Goal: Transaction & Acquisition: Subscribe to service/newsletter

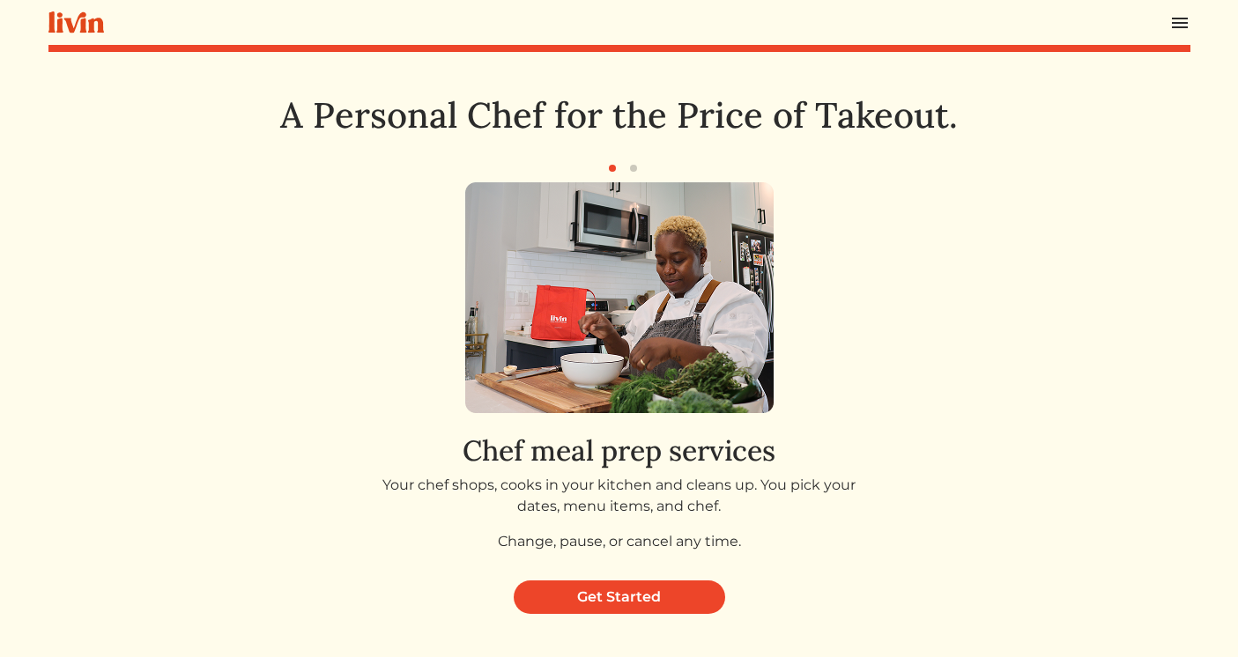
click at [1177, 21] on img at bounding box center [1180, 22] width 21 height 21
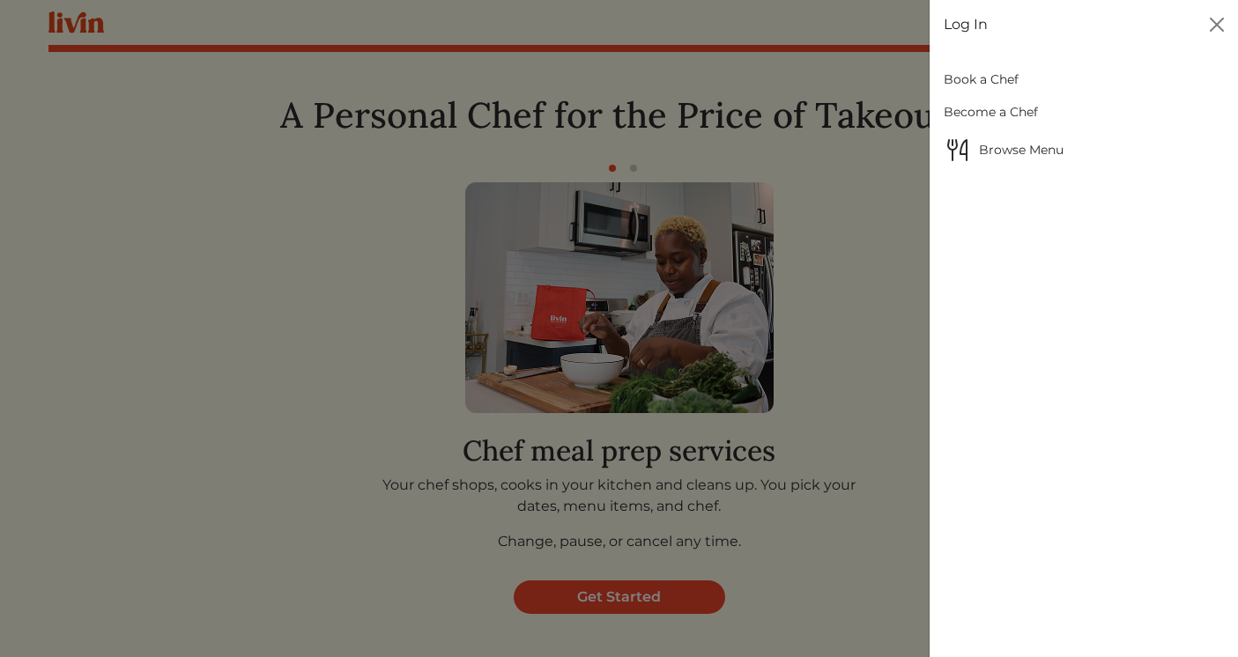
click at [969, 21] on link "Log In" at bounding box center [966, 24] width 44 height 21
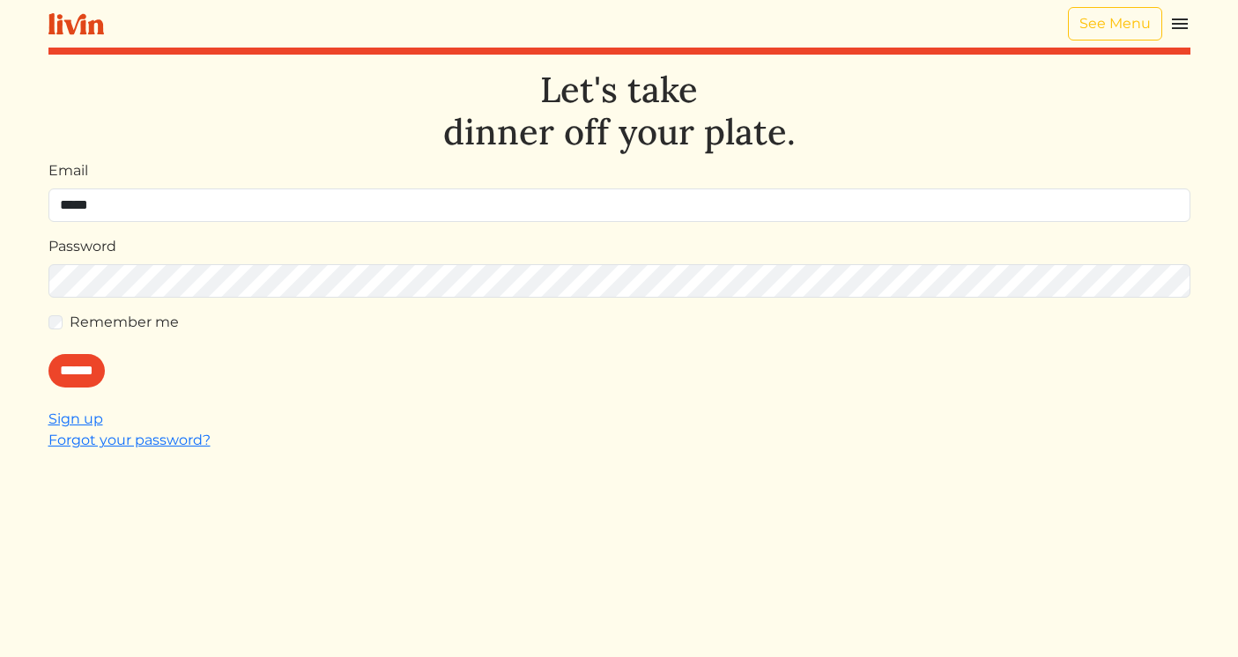
type input "**********"
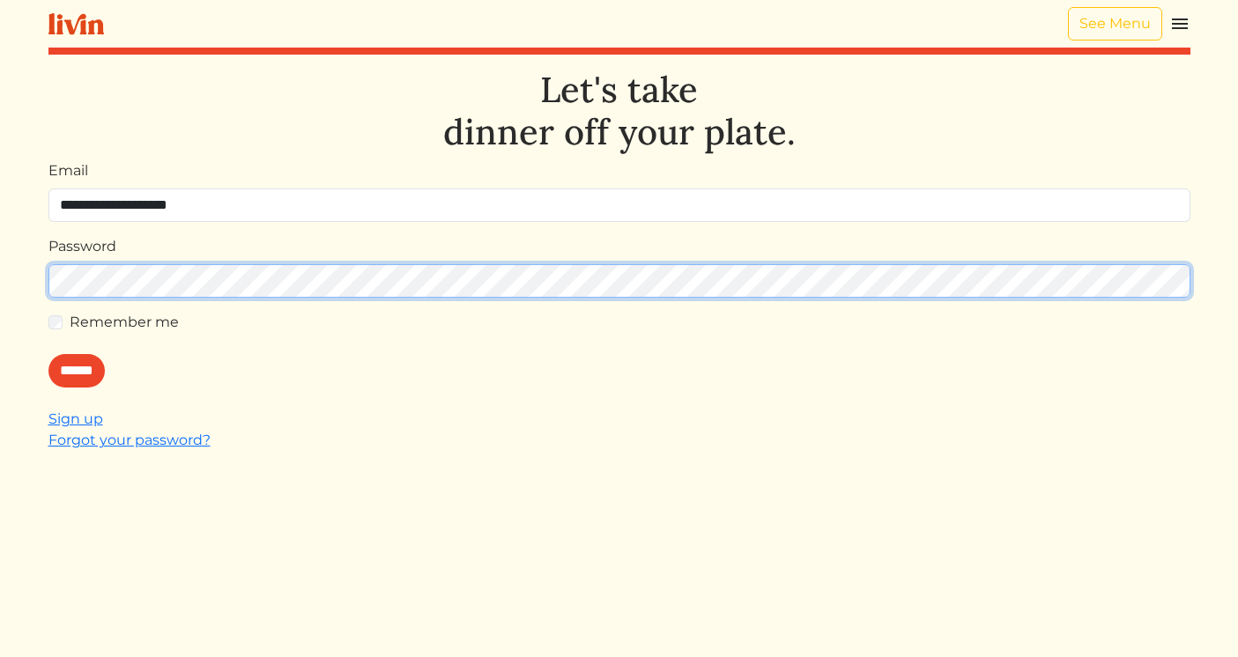
click at [48, 354] on input "******" at bounding box center [76, 370] width 56 height 33
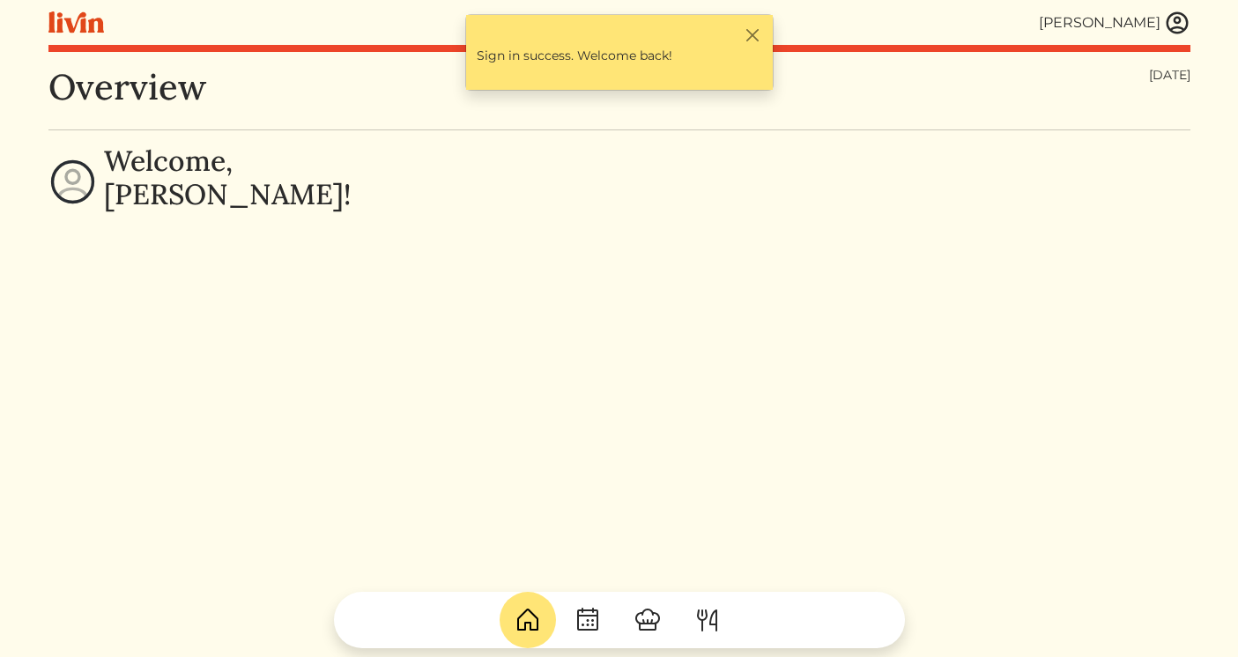
click at [1179, 23] on img at bounding box center [1177, 23] width 26 height 26
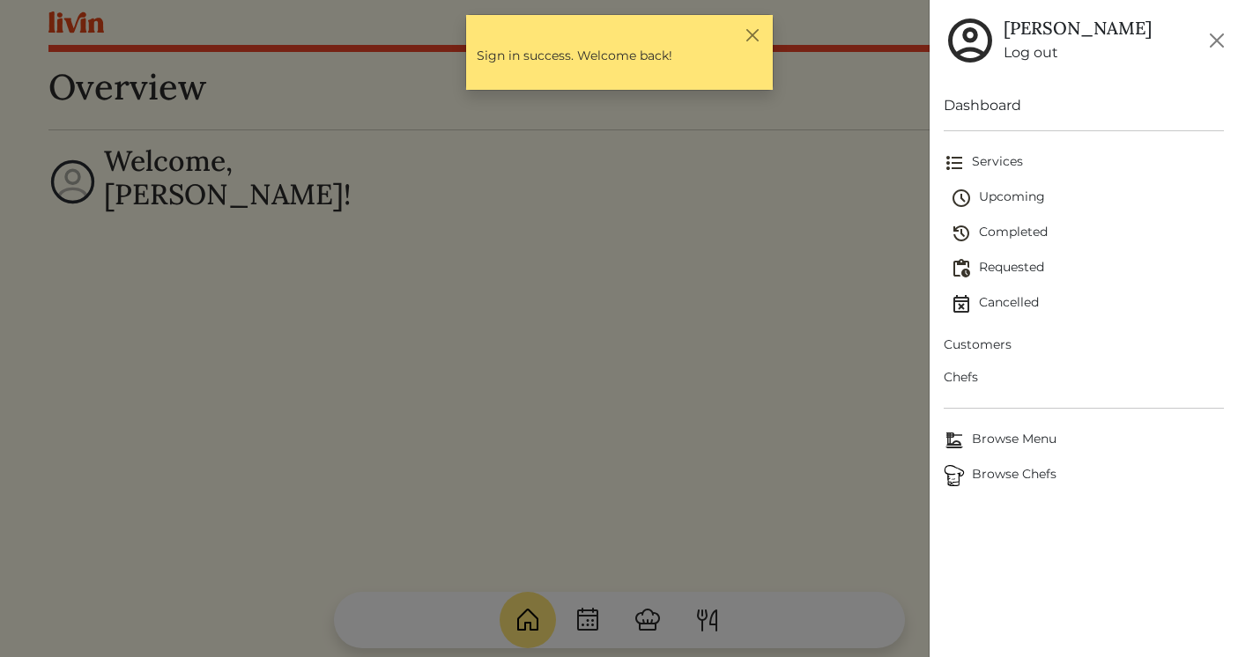
click at [994, 204] on span "Upcoming" at bounding box center [1087, 198] width 273 height 21
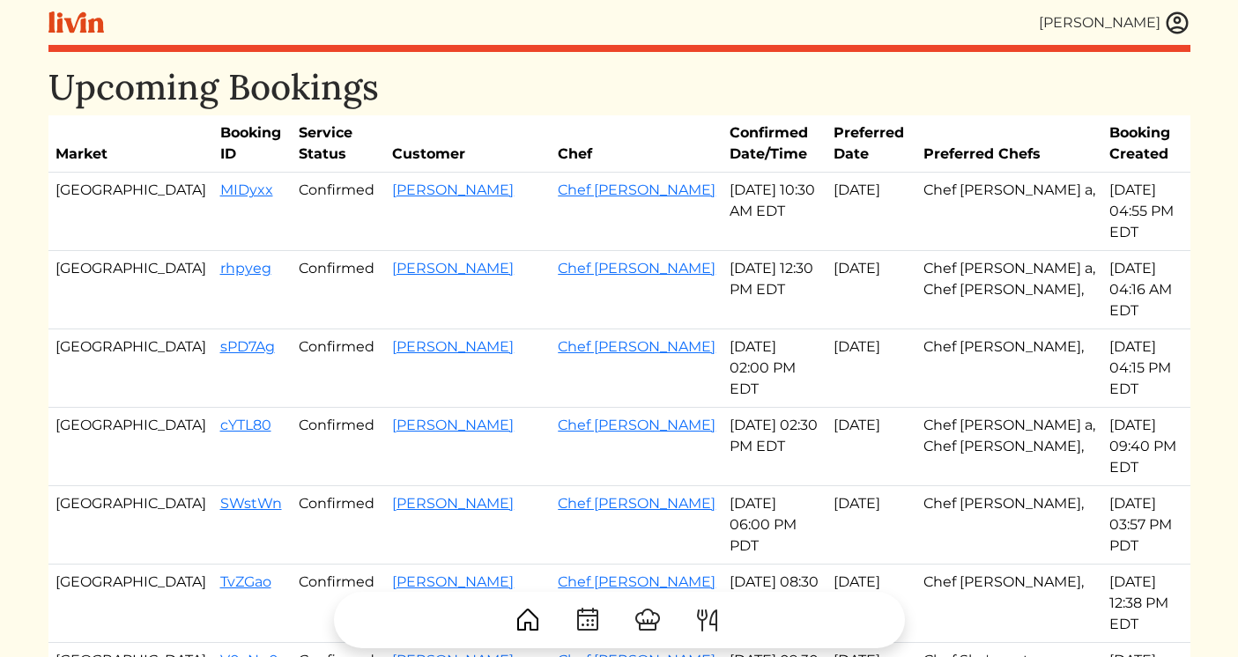
click at [213, 330] on td "sPD7Ag" at bounding box center [252, 369] width 78 height 78
click at [220, 260] on link "rhpyeg" at bounding box center [245, 268] width 51 height 17
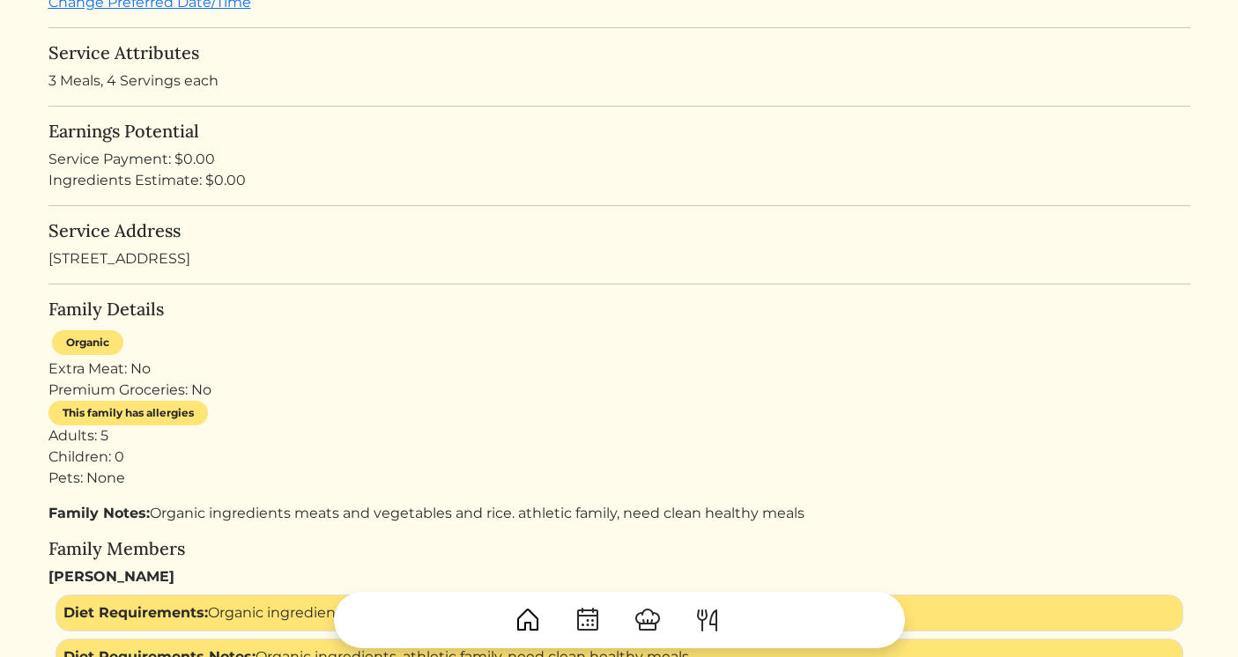
scroll to position [440, 0]
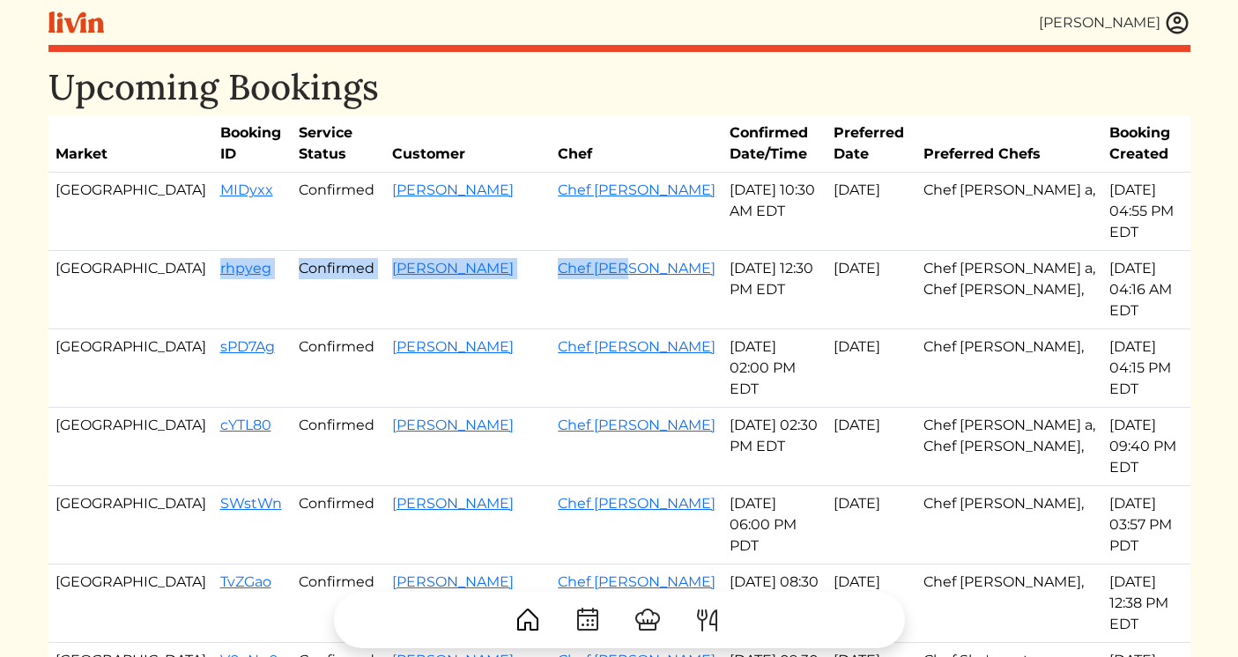
drag, startPoint x: 141, startPoint y: 250, endPoint x: 576, endPoint y: 249, distance: 435.4
click at [576, 251] on tr "Atlanta rhpyeg Confirmed Brittany y Markey Chef Cody Oct 05, 2025 12:30 PM EDT …" at bounding box center [619, 290] width 1142 height 78
copy tr "rhpyeg Confirmed Brittany y Markey Chef Cody"
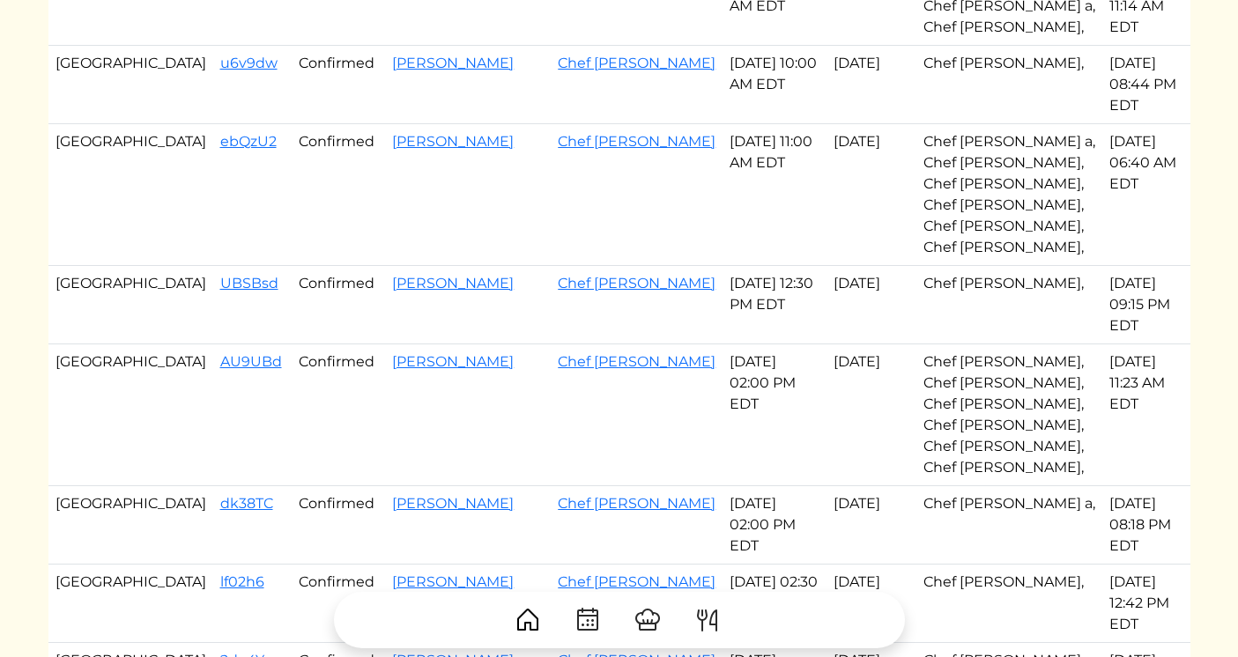
scroll to position [791, 0]
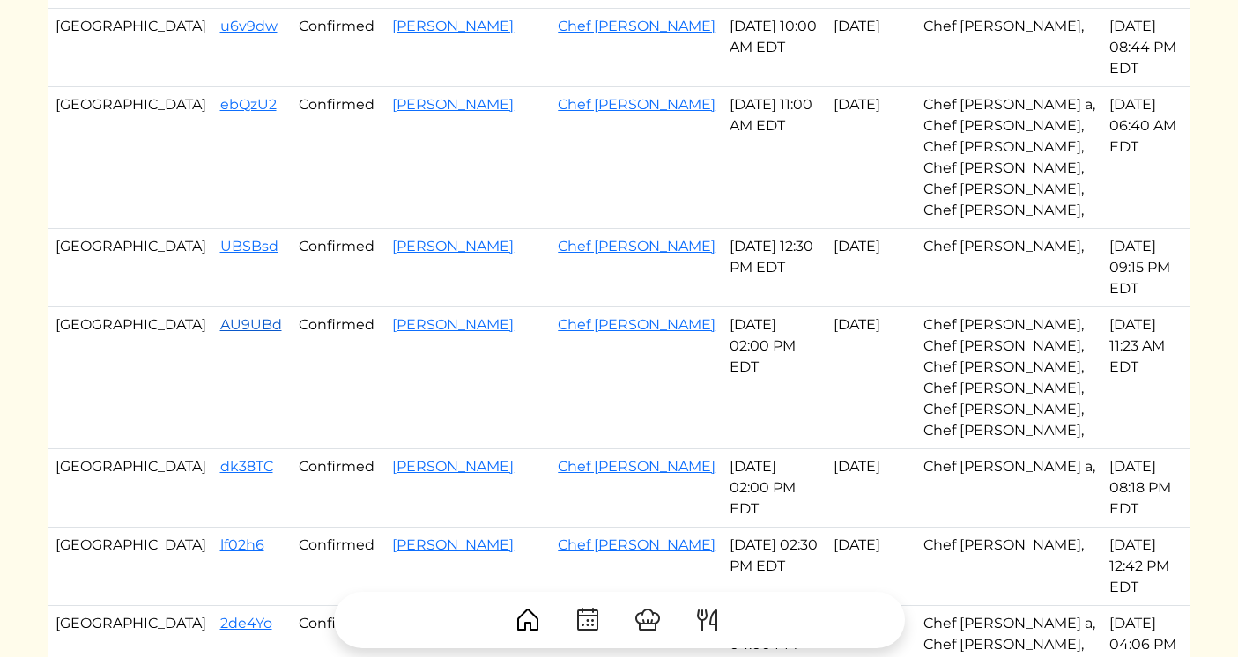
click at [220, 316] on link "AU9UBd" at bounding box center [251, 324] width 62 height 17
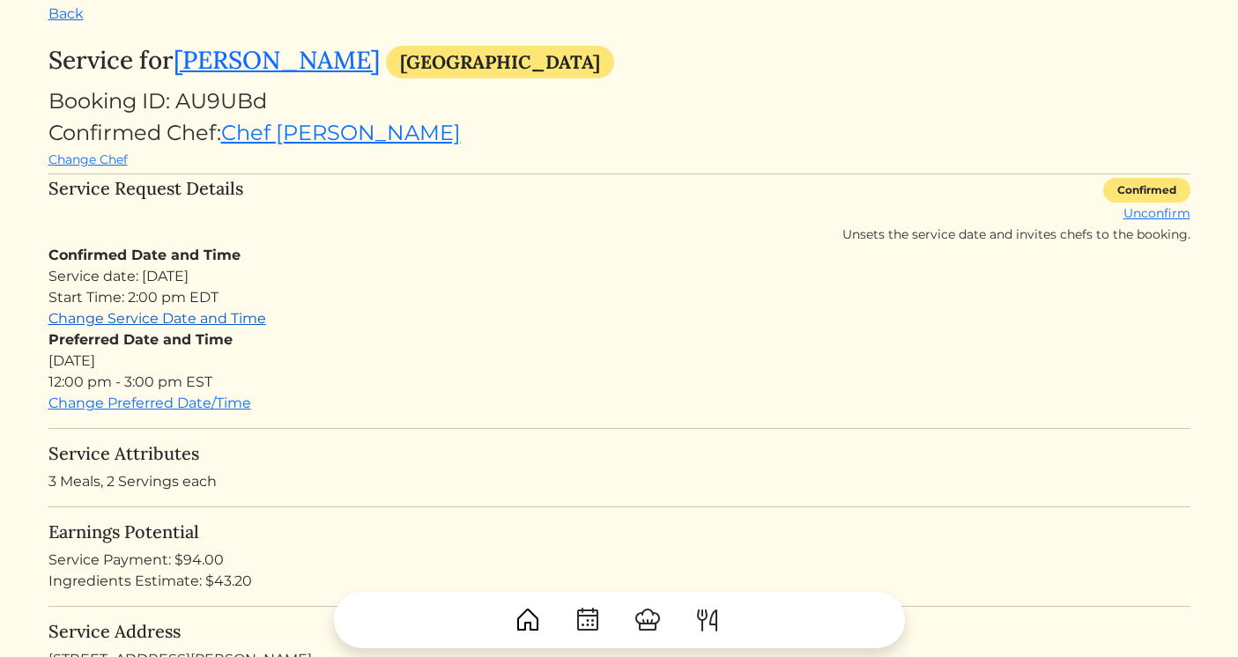
scroll to position [63, 0]
click at [64, 17] on link "Back" at bounding box center [65, 12] width 35 height 17
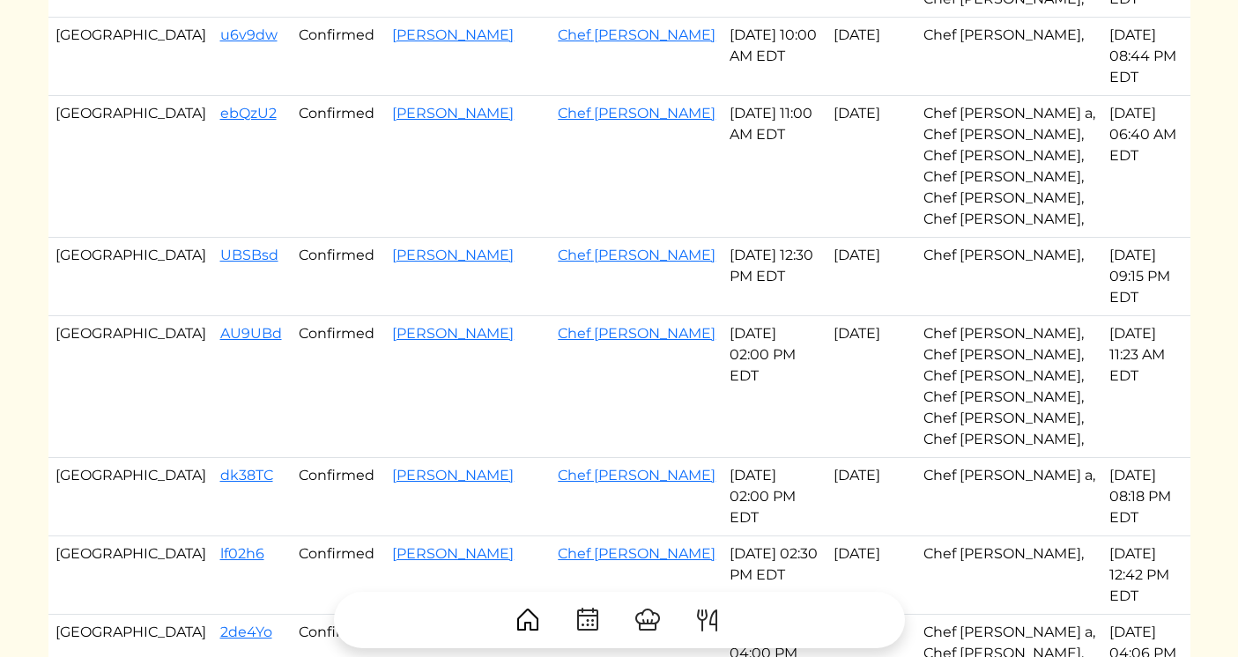
scroll to position [798, 0]
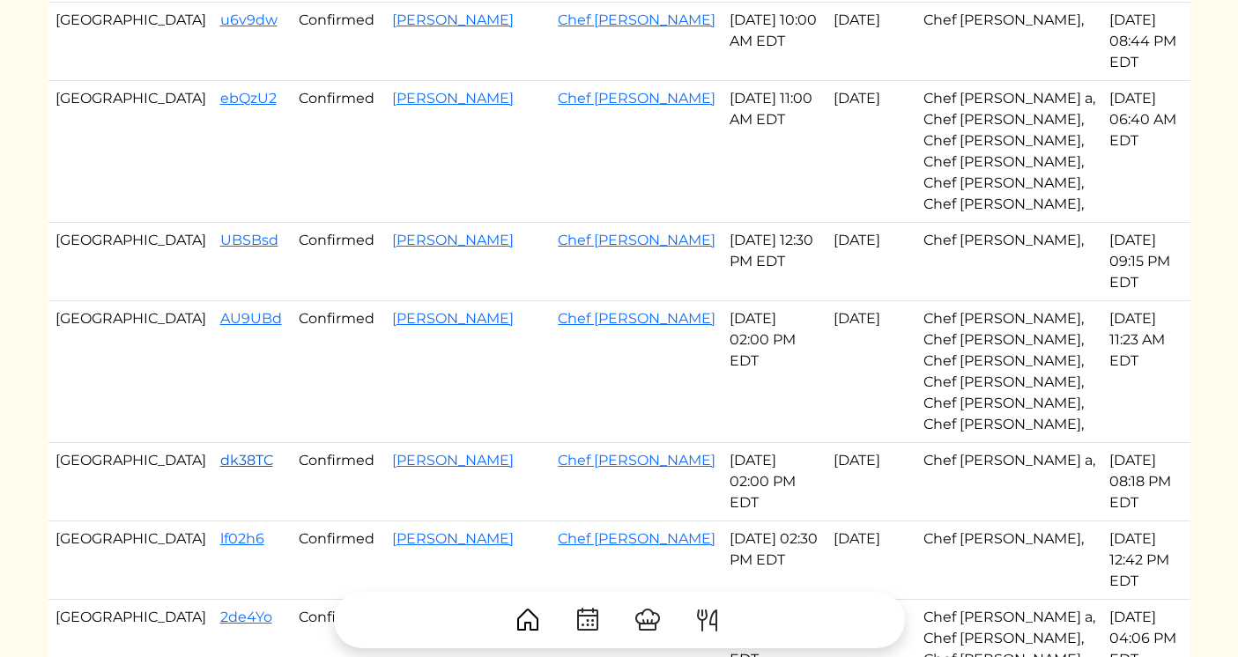
click at [220, 452] on link "dk38TC" at bounding box center [246, 460] width 53 height 17
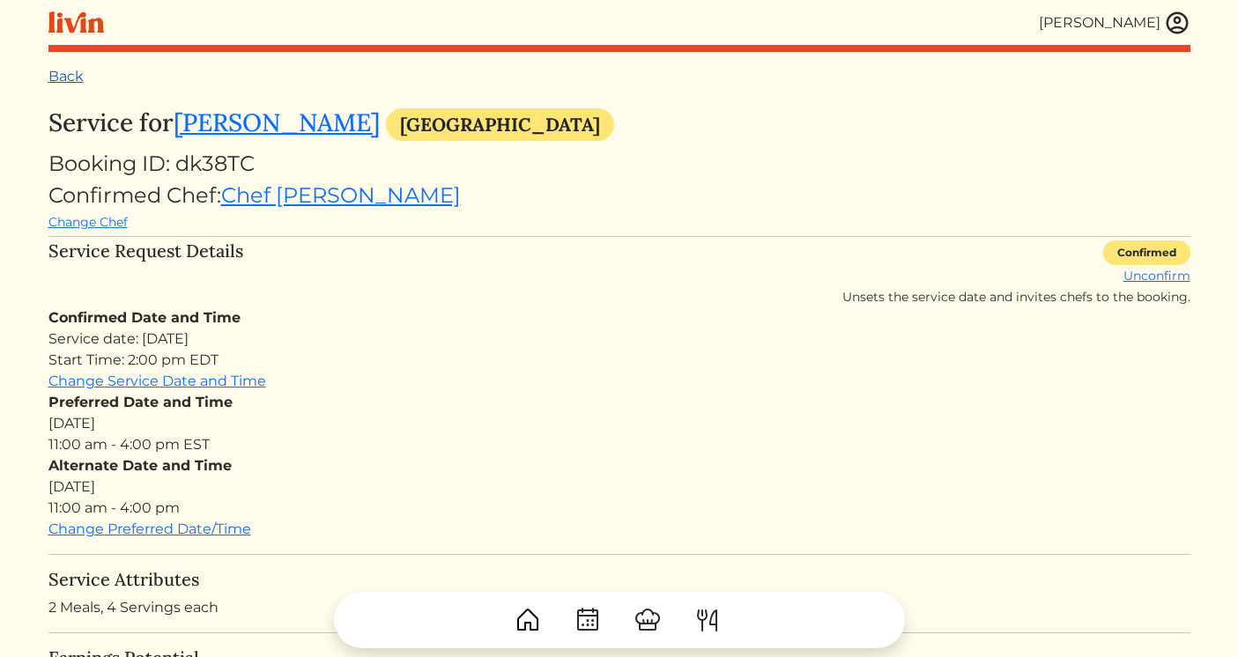
click at [71, 74] on link "Back" at bounding box center [65, 76] width 35 height 17
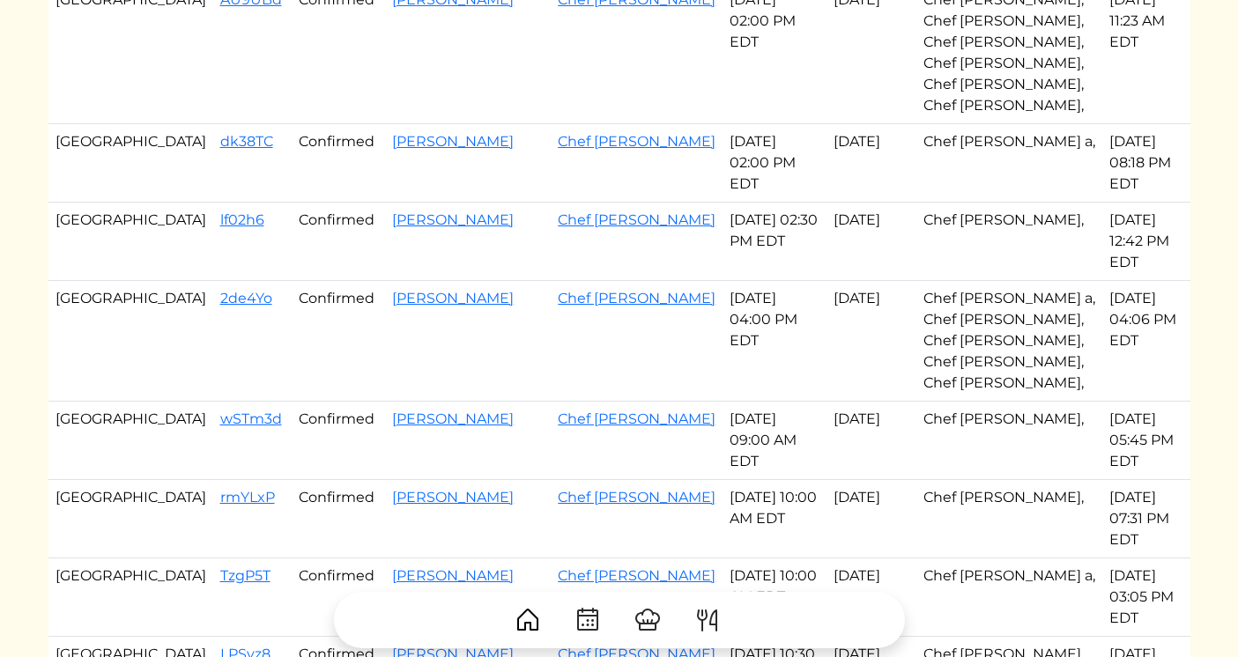
scroll to position [1140, 0]
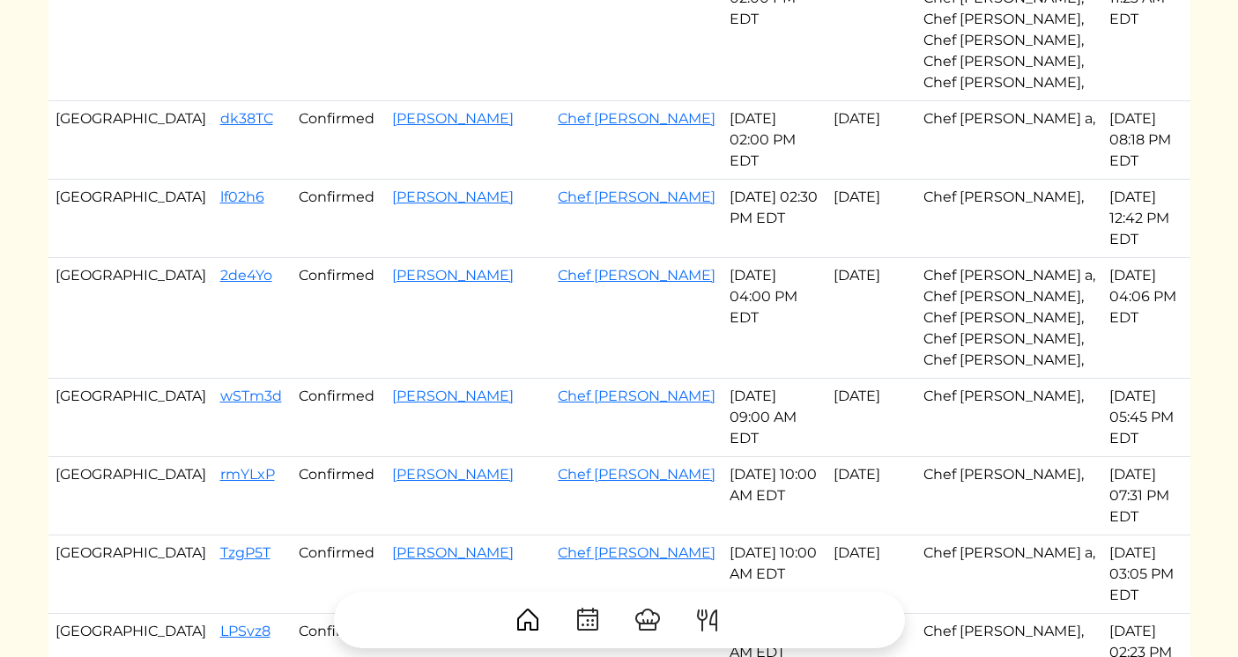
click at [56, 379] on td "Atlanta" at bounding box center [130, 418] width 165 height 78
drag, startPoint x: 139, startPoint y: 162, endPoint x: 661, endPoint y: 404, distance: 574.9
copy tbody "wSTm3d Confirmed Elizabeth k Radford Chef Brandon c Oct 07, 2025 09:00 AM EDT O…"
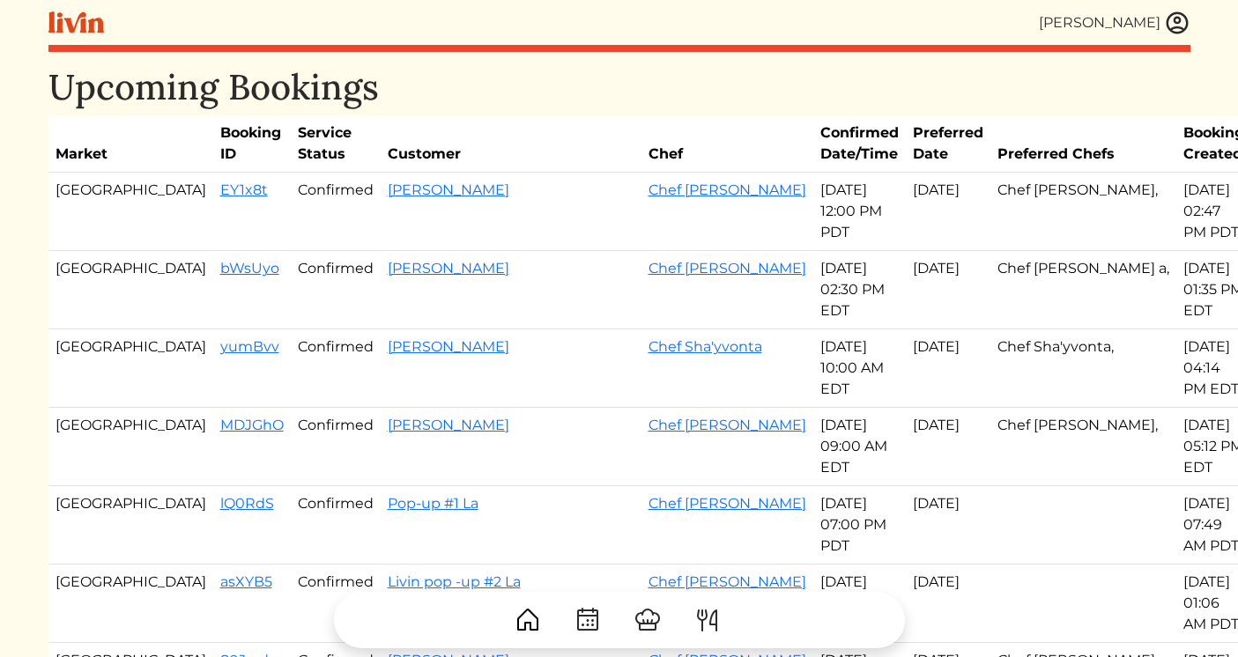
drag, startPoint x: 130, startPoint y: 195, endPoint x: 811, endPoint y: 268, distance: 685.2
copy tbody "EY1x8t Confirmed Khaila Locke Chef Courtney Oct 07, 2025 12:00 PM PDT Oct 06, 2…"
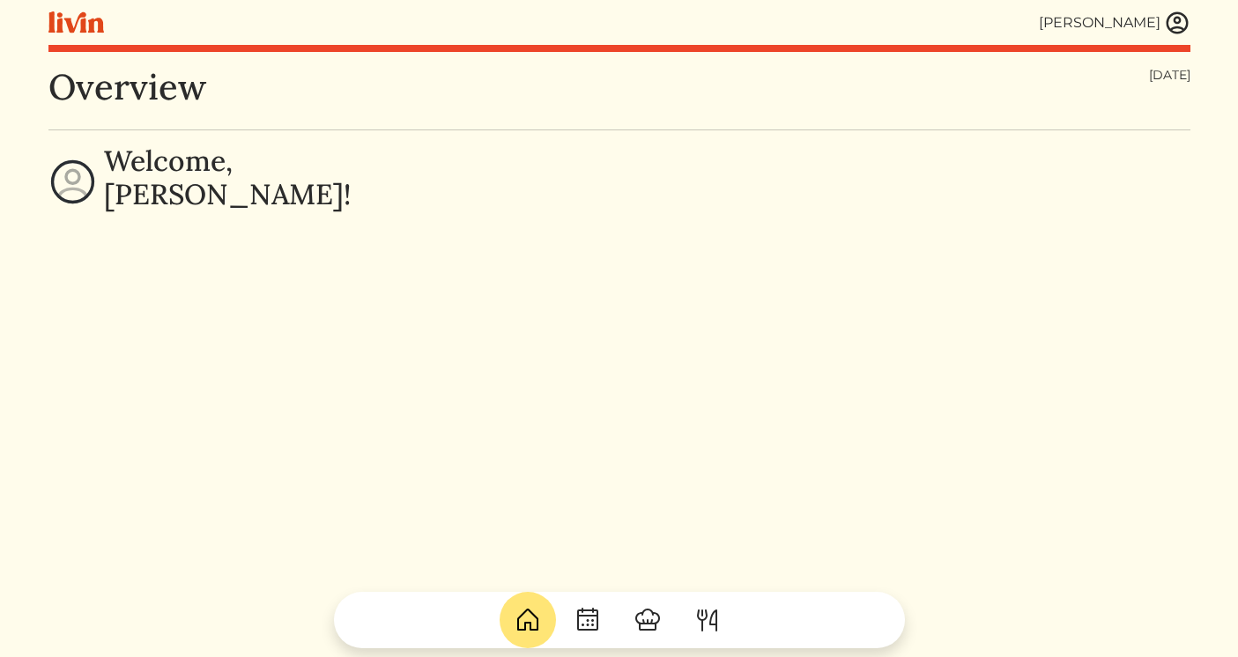
click at [1201, 24] on html "Erica Tuggle Erica Tuggle Log out Dashboard Services Upcoming Completed Request…" at bounding box center [619, 328] width 1238 height 657
click at [1177, 24] on img at bounding box center [1177, 23] width 26 height 26
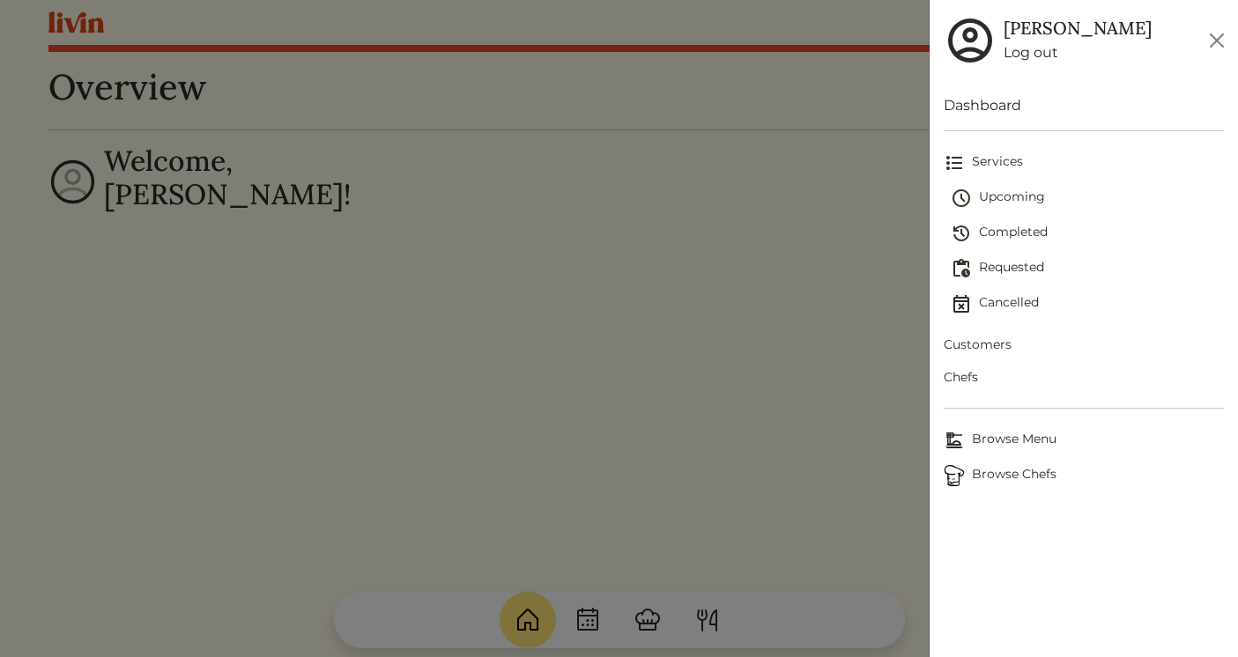
click at [1025, 45] on link "Log out" at bounding box center [1078, 52] width 148 height 21
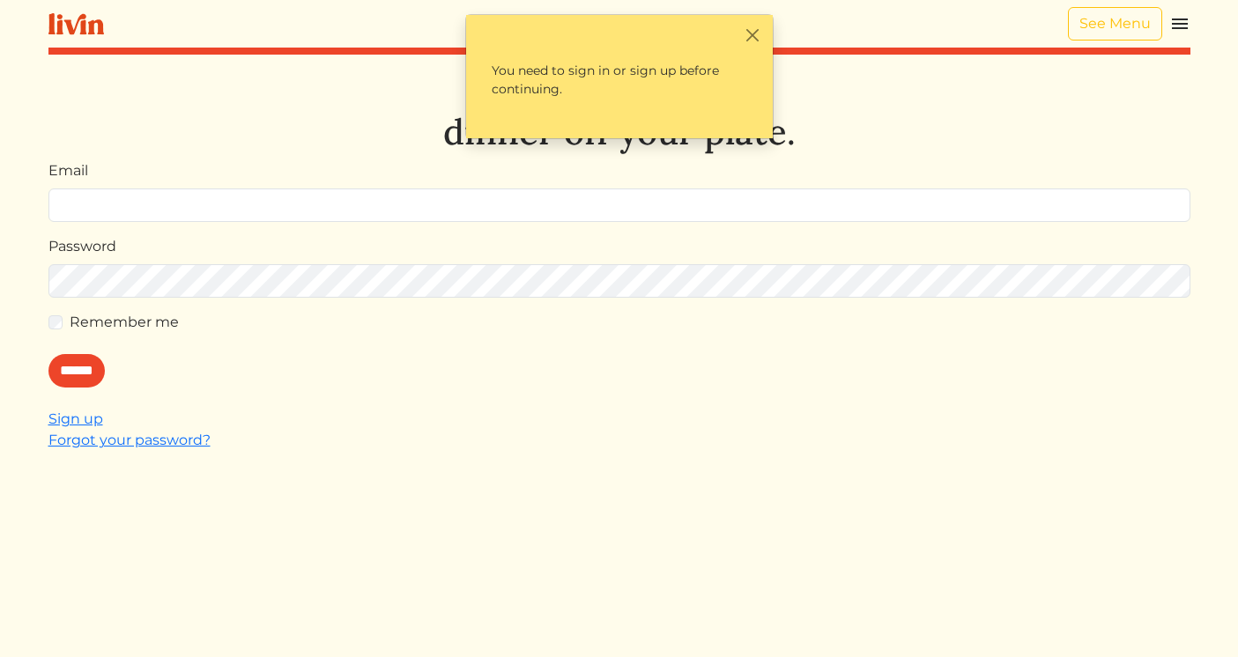
click at [1187, 21] on img at bounding box center [1180, 23] width 21 height 21
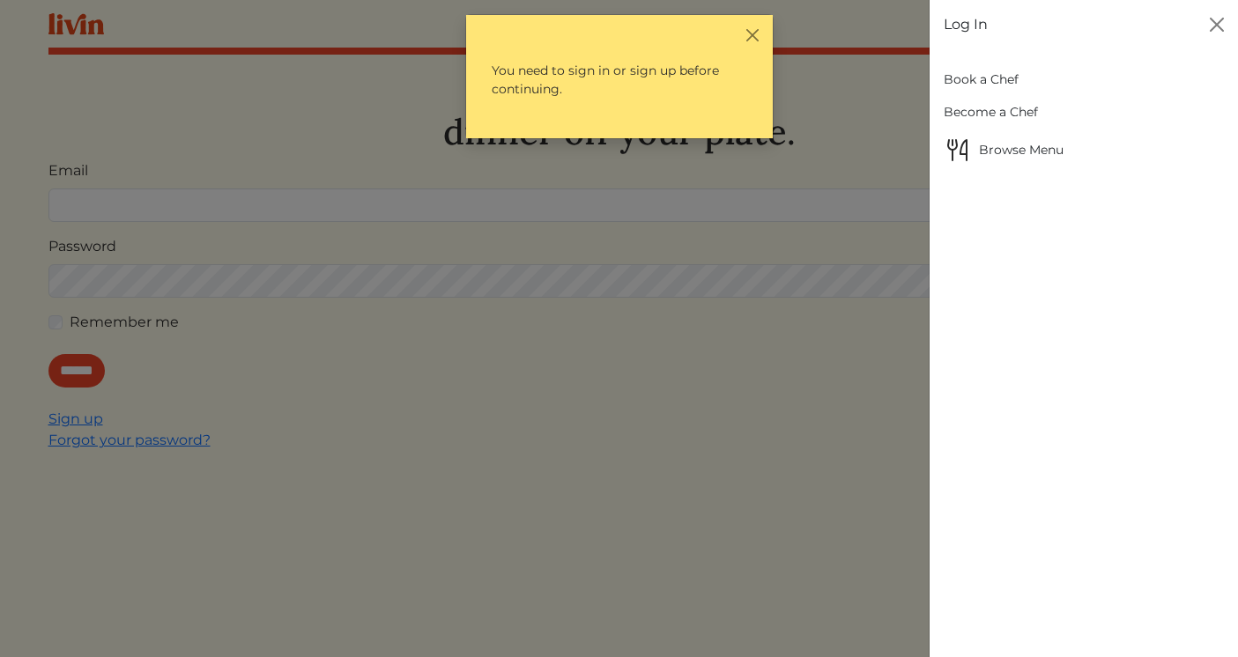
click at [998, 85] on link "Book a Chef" at bounding box center [1084, 79] width 280 height 33
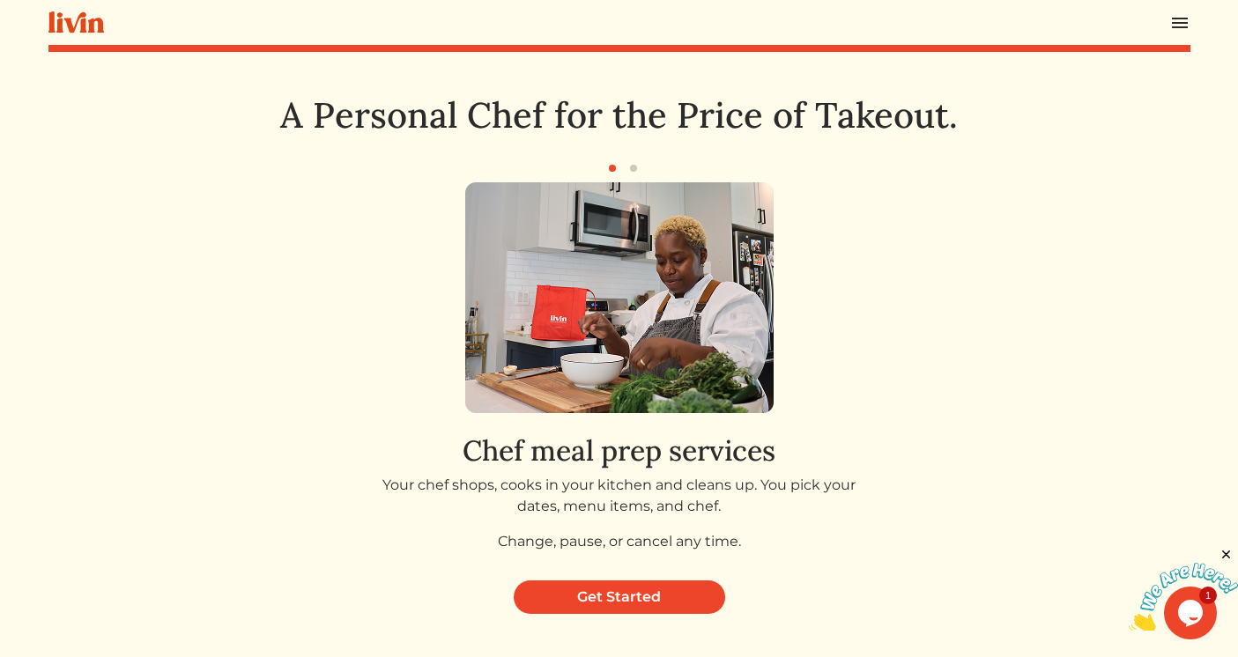
click at [888, 241] on div "Chef meal prep services Your chef shops, cooks in your kitchen and cleans up. Y…" at bounding box center [619, 374] width 680 height 384
click at [620, 606] on link "Get Started" at bounding box center [620, 597] width 212 height 33
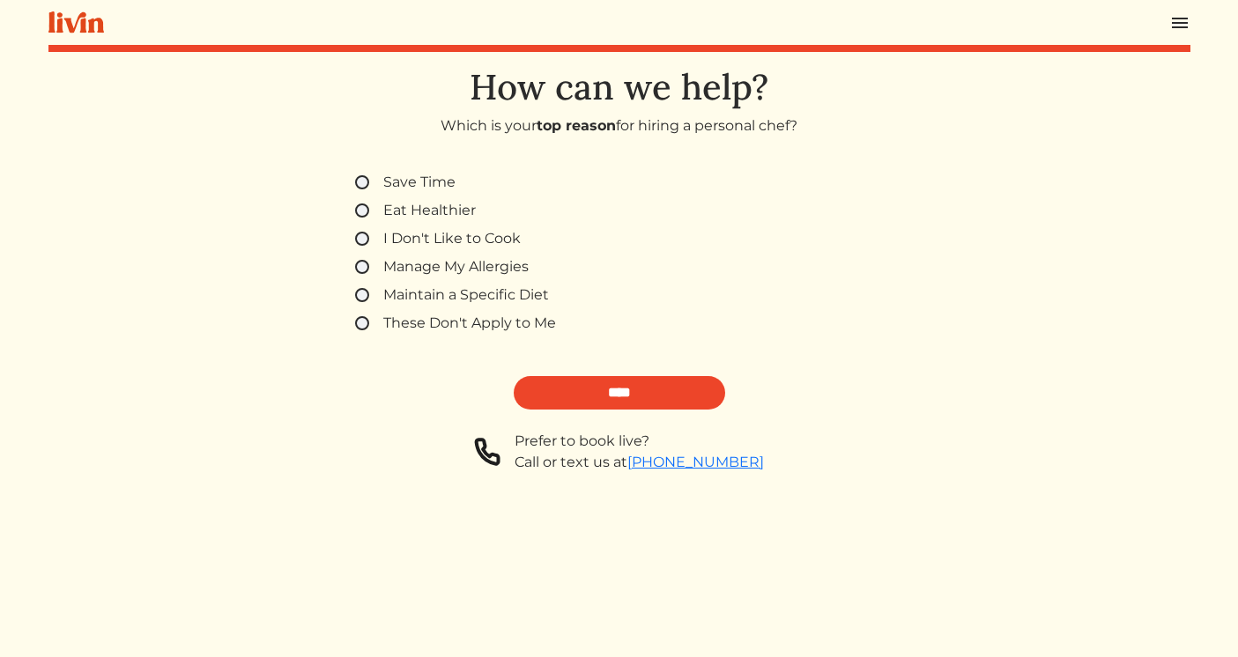
click at [448, 227] on div "Save Time Eat Healthier I Don't Like to Cook Manage My Allergies Maintain a Spe…" at bounding box center [619, 253] width 571 height 162
click at [449, 235] on label "I Don't Like to Cook" at bounding box center [451, 238] width 137 height 21
click at [607, 396] on input "****" at bounding box center [620, 392] width 212 height 33
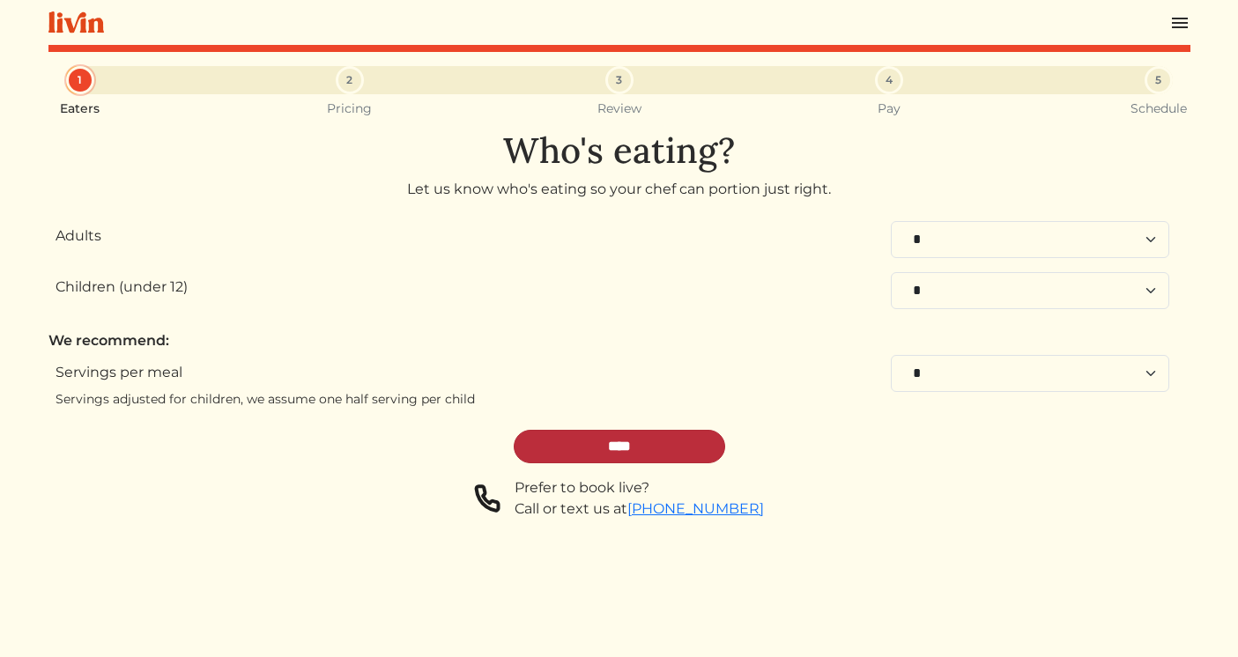
click at [671, 437] on input "****" at bounding box center [620, 446] width 212 height 33
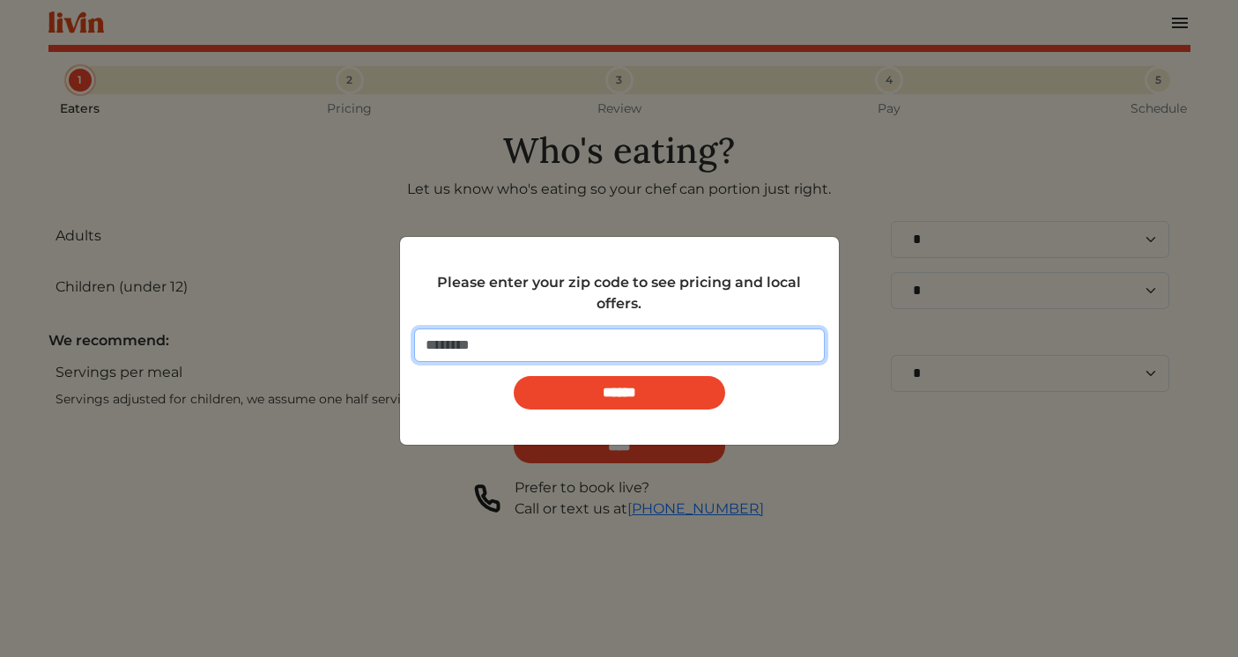
click at [593, 344] on input "number" at bounding box center [619, 345] width 411 height 33
type input "*****"
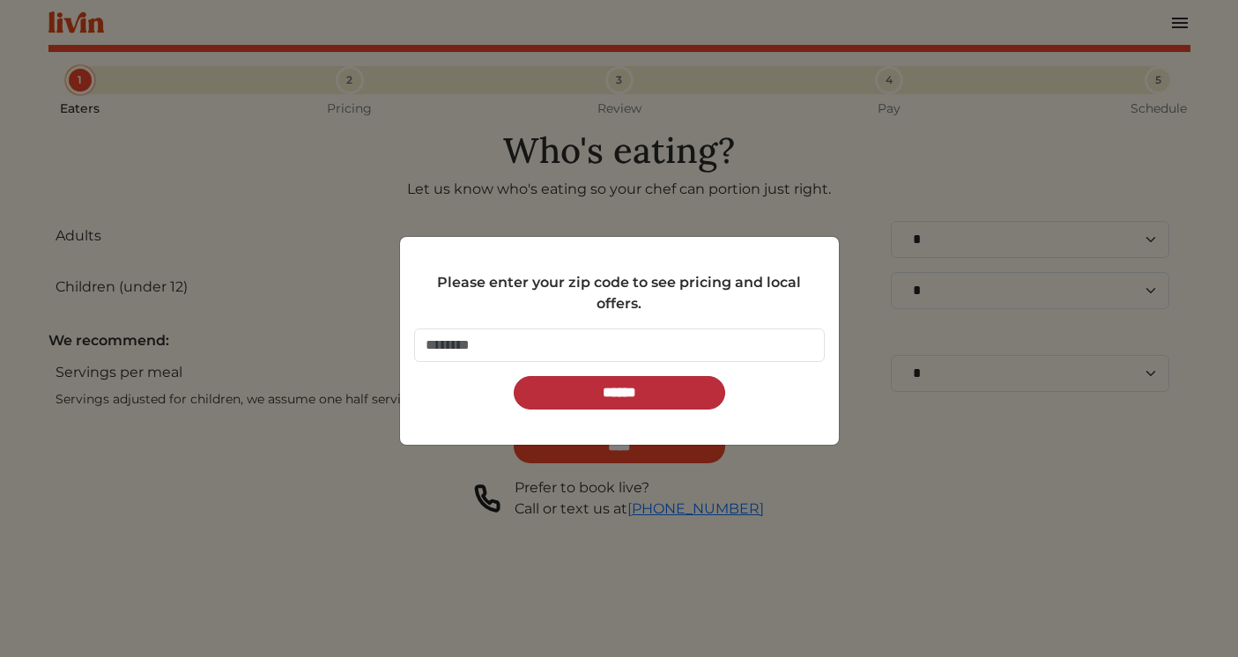
click at [594, 394] on input "******" at bounding box center [620, 392] width 212 height 33
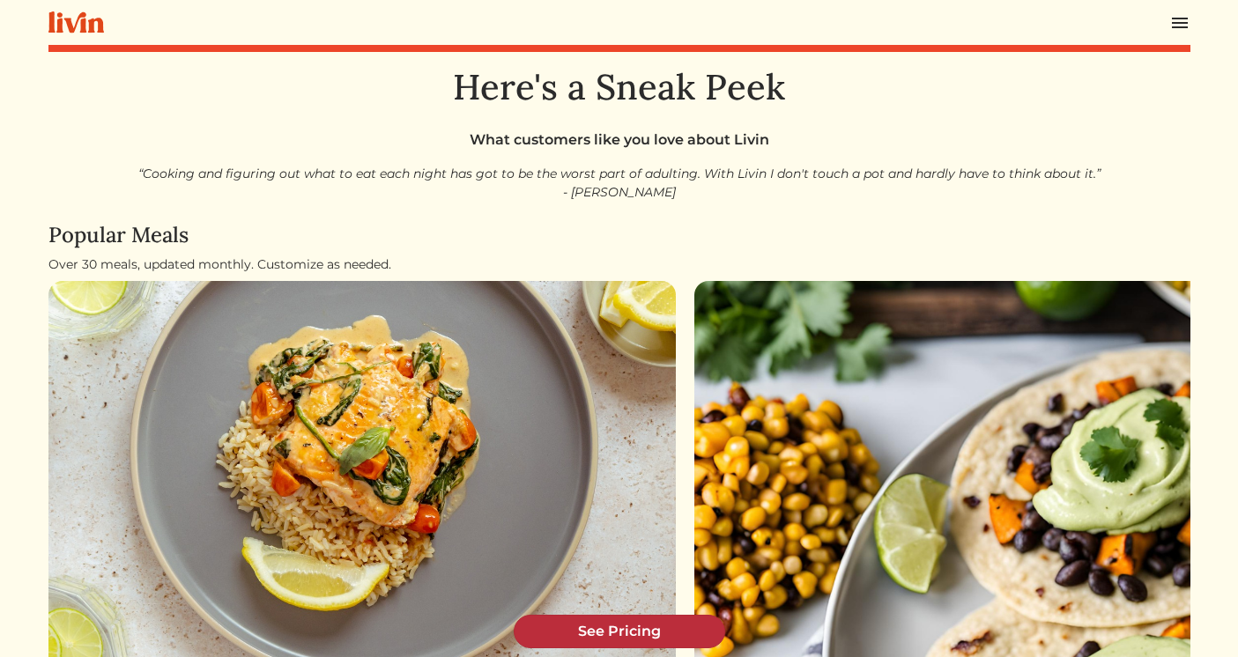
click at [560, 629] on link "See Pricing" at bounding box center [620, 631] width 212 height 33
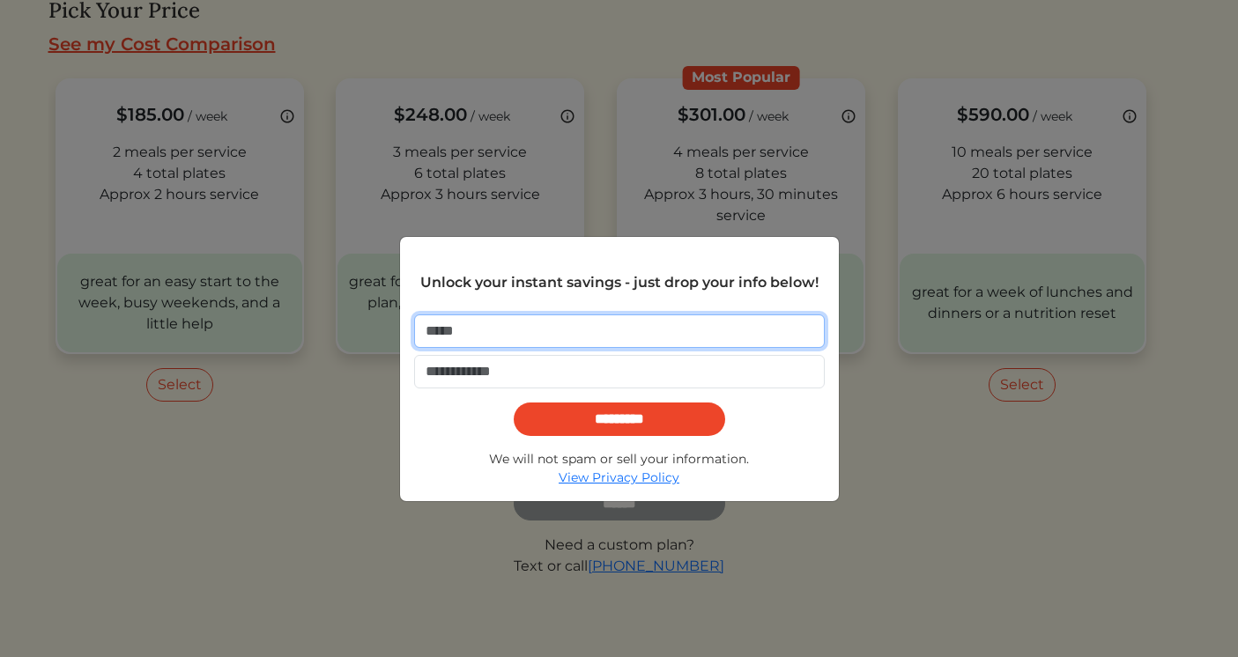
click at [557, 323] on input "email" at bounding box center [619, 331] width 411 height 33
type input "**********"
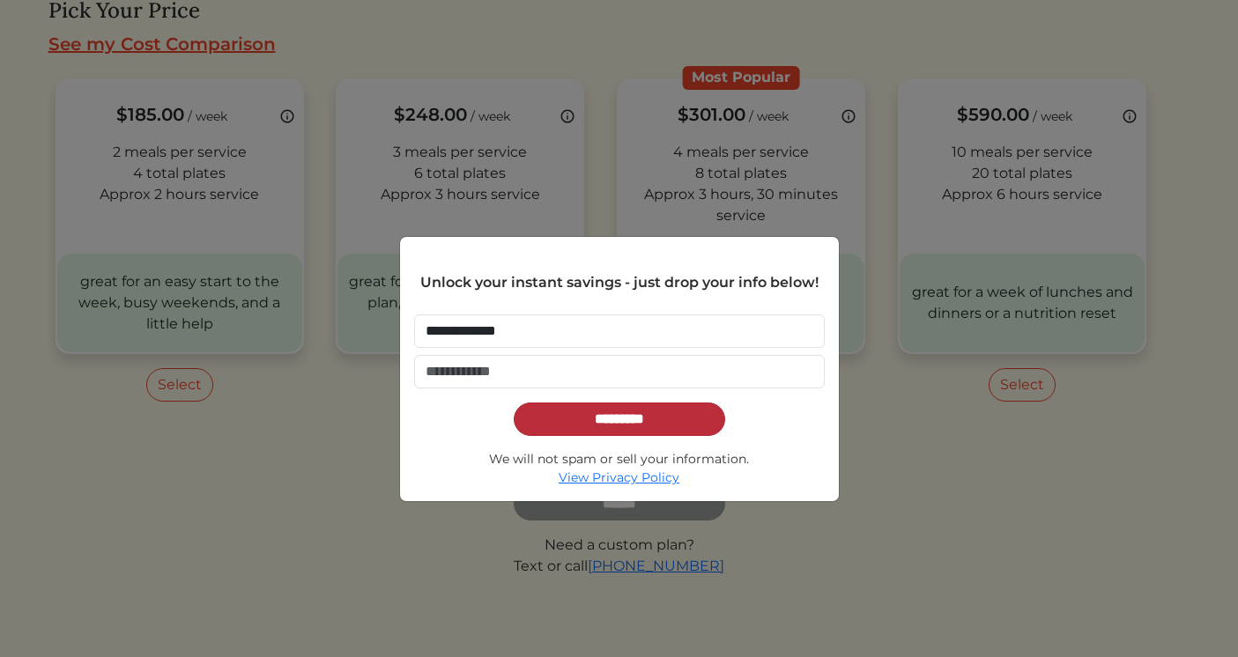
click at [615, 422] on input "*********" at bounding box center [620, 419] width 212 height 33
